Goal: Task Accomplishment & Management: Complete application form

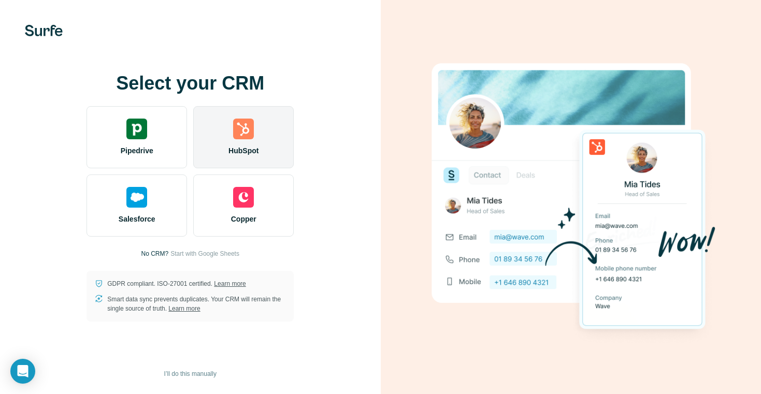
click at [235, 140] on div "HubSpot" at bounding box center [243, 137] width 100 height 62
click at [251, 131] on img at bounding box center [243, 129] width 21 height 21
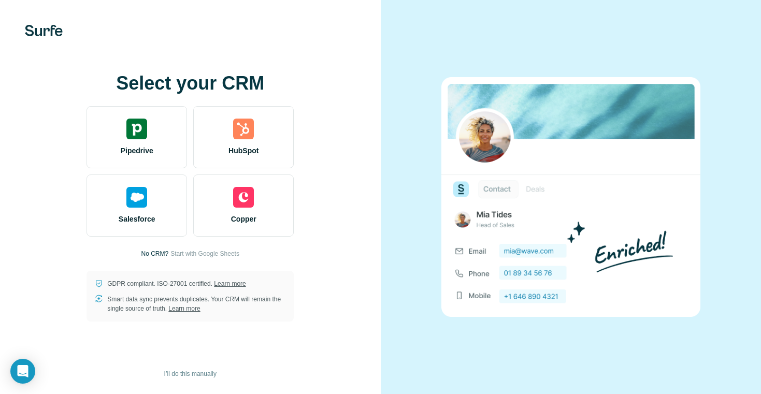
click at [373, 231] on div "Select your CRM Pipedrive HubSpot Salesforce Copper No CRM? Start with Google S…" at bounding box center [190, 197] width 381 height 394
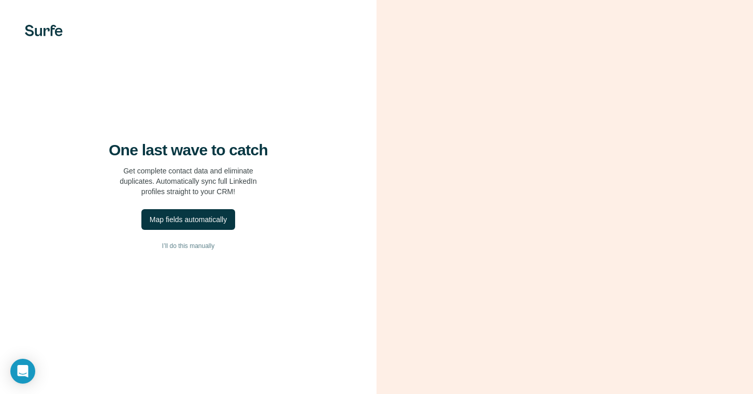
scroll to position [11, 0]
click at [205, 214] on div "Map fields automatically" at bounding box center [188, 219] width 77 height 10
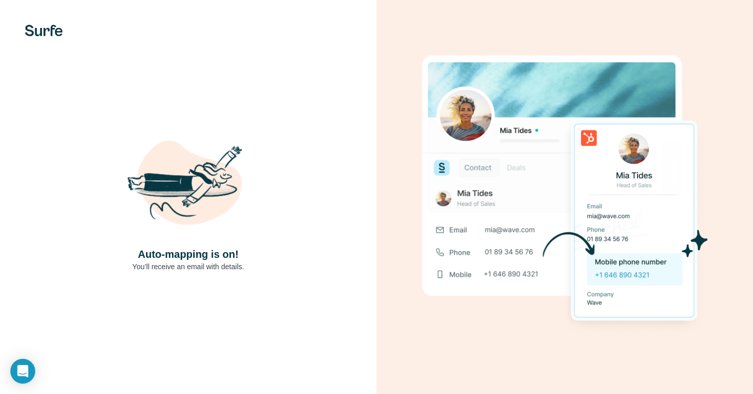
scroll to position [0, 0]
